Goal: Find specific page/section: Find specific page/section

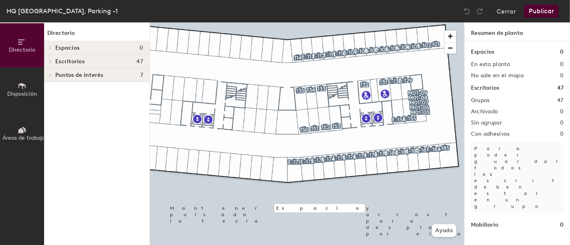
click at [80, 61] on span "Escritorios" at bounding box center [69, 61] width 29 height 6
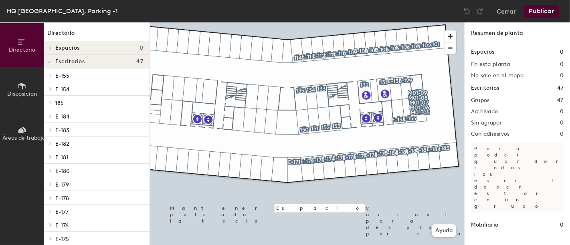
click at [82, 59] on span "Escritorios" at bounding box center [69, 61] width 29 height 6
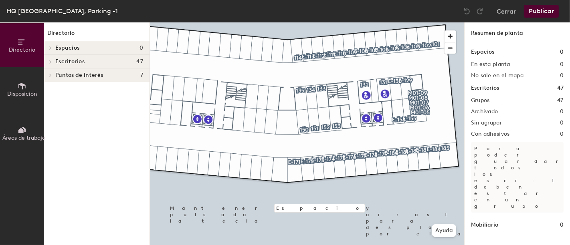
click at [84, 45] on h4 "Espacios 0" at bounding box center [99, 48] width 88 height 6
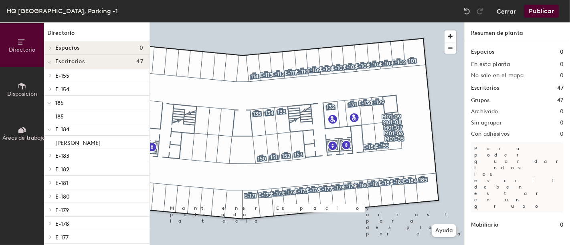
click at [516, 13] on button "Cerrar" at bounding box center [505, 11] width 19 height 13
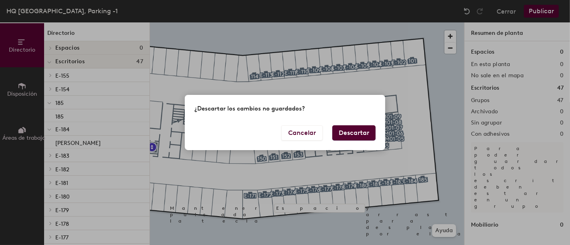
click at [359, 133] on button "Descartar" at bounding box center [353, 132] width 43 height 15
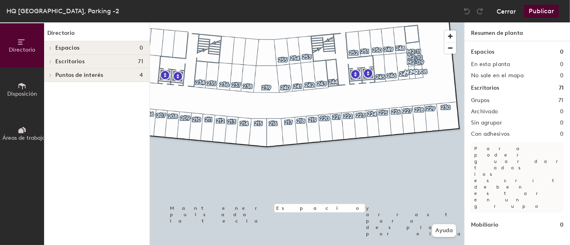
click at [504, 12] on button "Cerrar" at bounding box center [505, 11] width 19 height 13
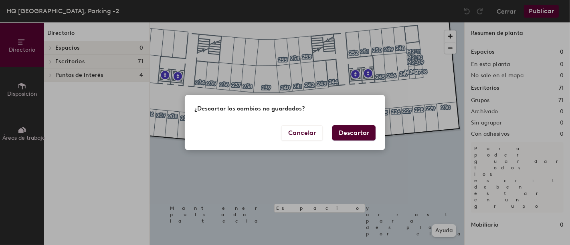
click at [353, 129] on button "Descartar" at bounding box center [353, 132] width 43 height 15
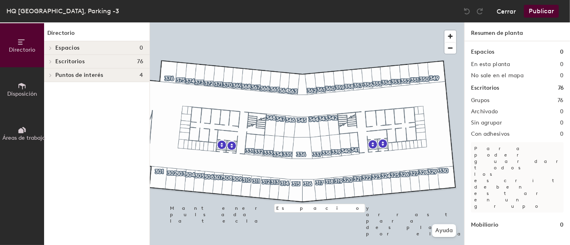
click at [507, 10] on button "Cerrar" at bounding box center [505, 11] width 19 height 13
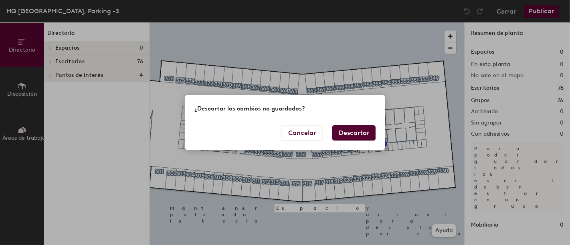
click at [360, 133] on button "Descartar" at bounding box center [353, 132] width 43 height 15
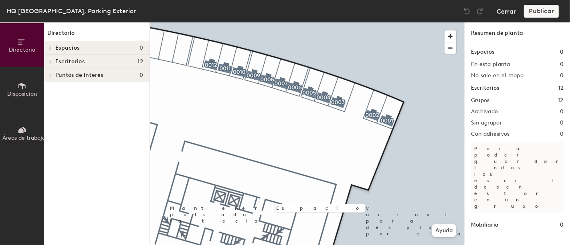
click at [501, 12] on button "Cerrar" at bounding box center [505, 11] width 19 height 13
